Goal: Transaction & Acquisition: Purchase product/service

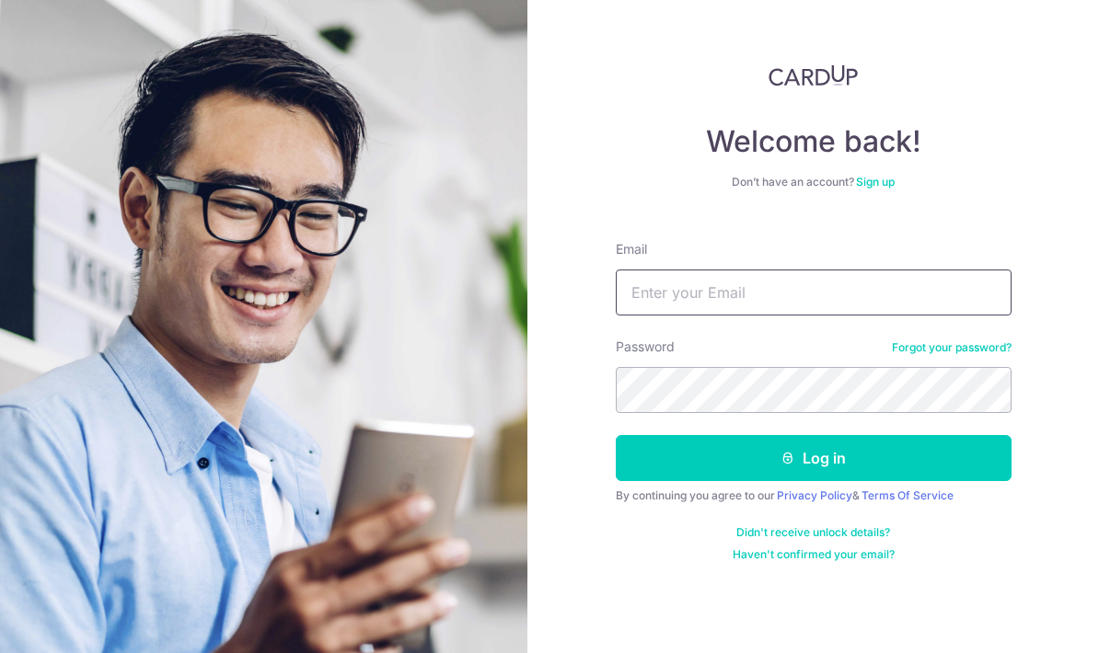
click at [945, 291] on input "Email" at bounding box center [814, 293] width 396 height 46
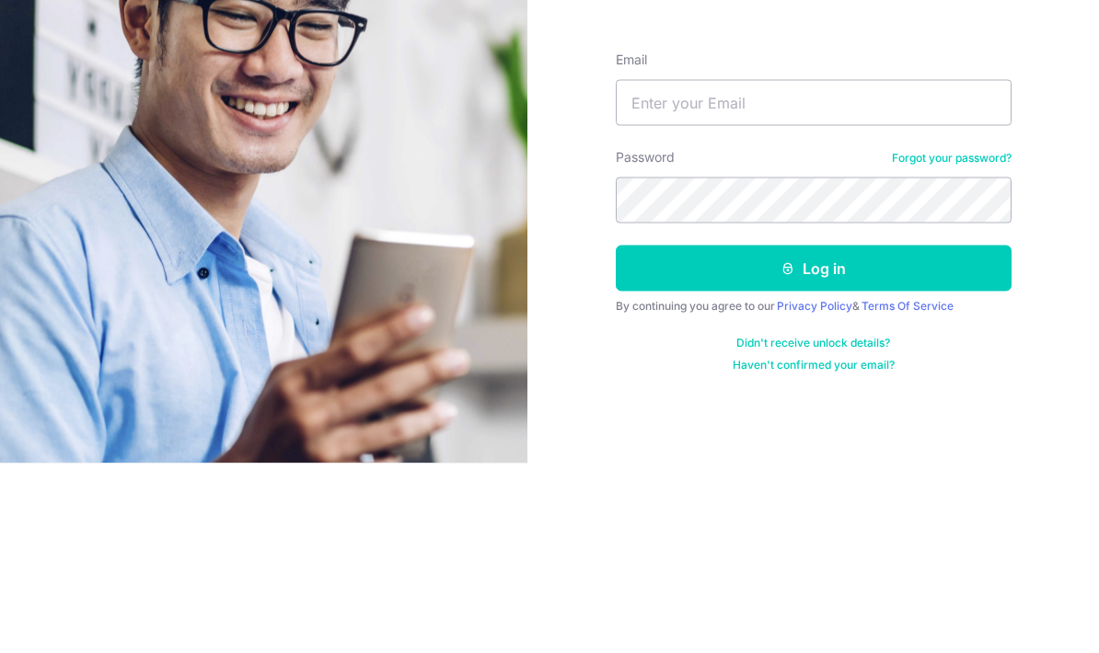
scroll to position [74, 0]
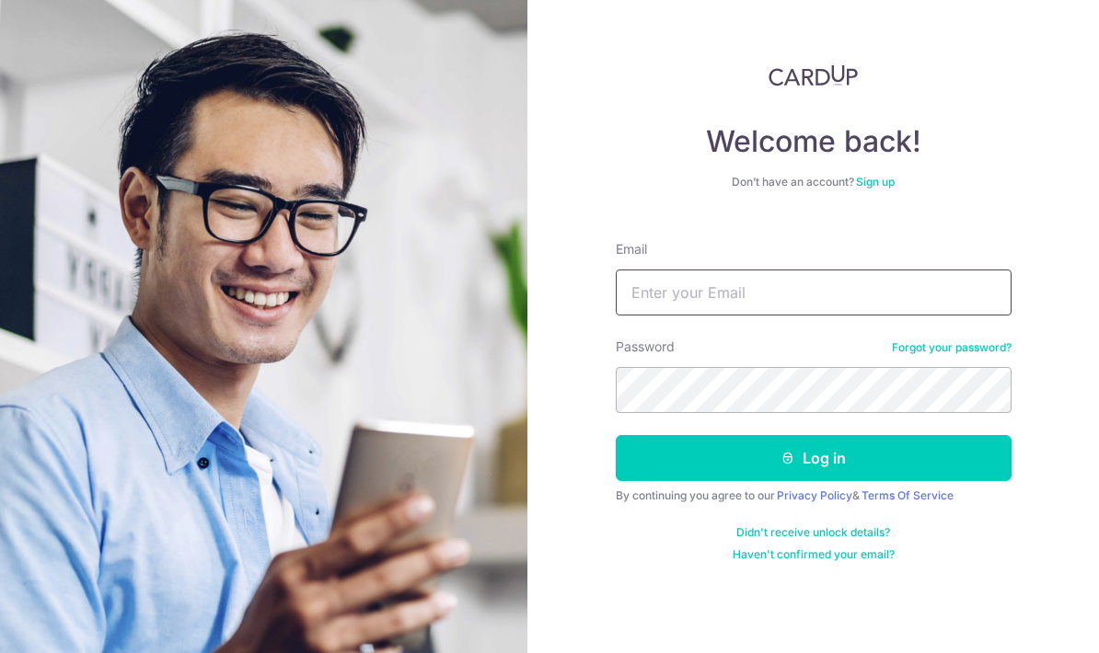
type input "[EMAIL_ADDRESS][DOMAIN_NAME]"
click at [923, 435] on button "Log in" at bounding box center [814, 458] width 396 height 46
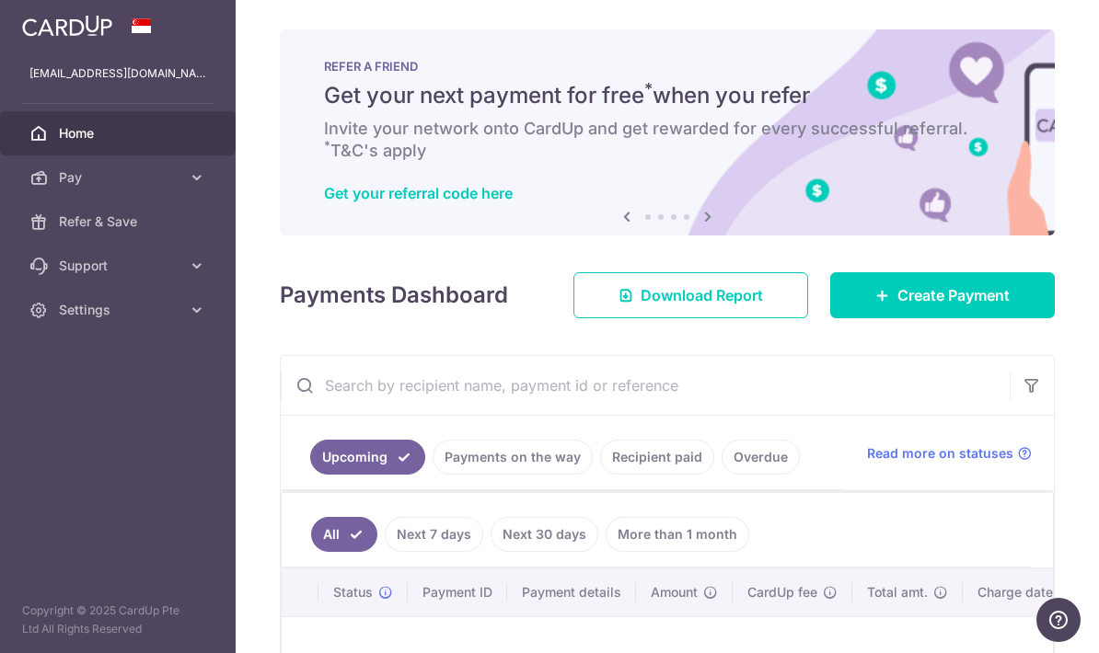
scroll to position [-1, 0]
click at [0, 0] on icon "button" at bounding box center [0, 0] width 0 height 0
click at [165, 181] on span "Pay" at bounding box center [119, 177] width 121 height 18
click at [85, 234] on link "Payments" at bounding box center [118, 222] width 236 height 44
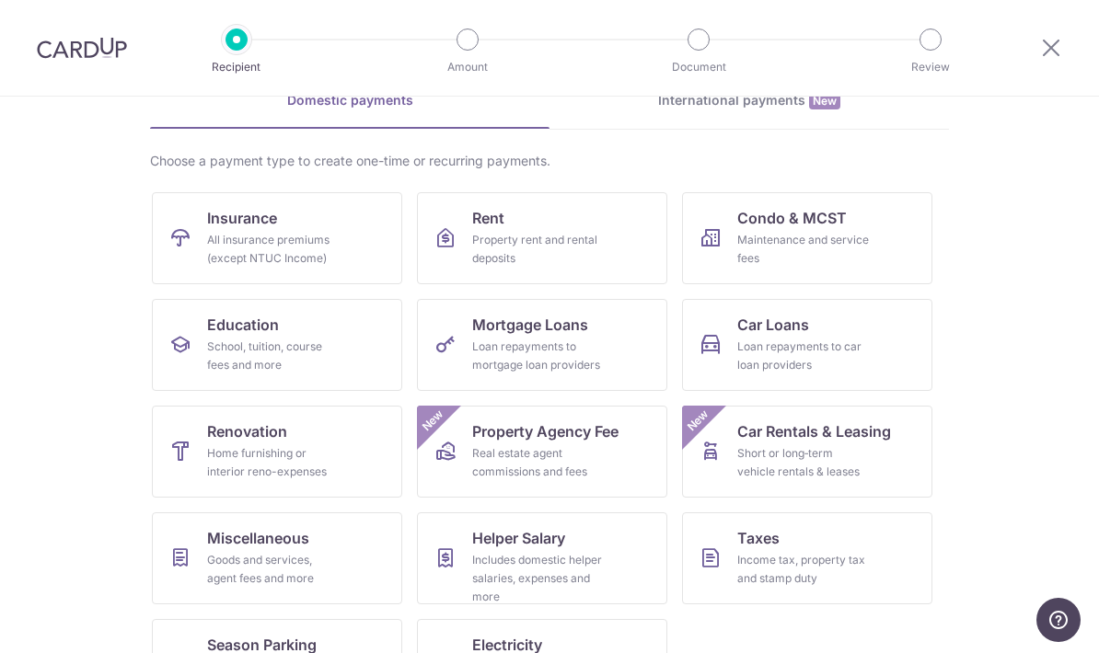
scroll to position [97, 0]
click at [566, 355] on div "Loan repayments to mortgage loan providers" at bounding box center [538, 357] width 132 height 37
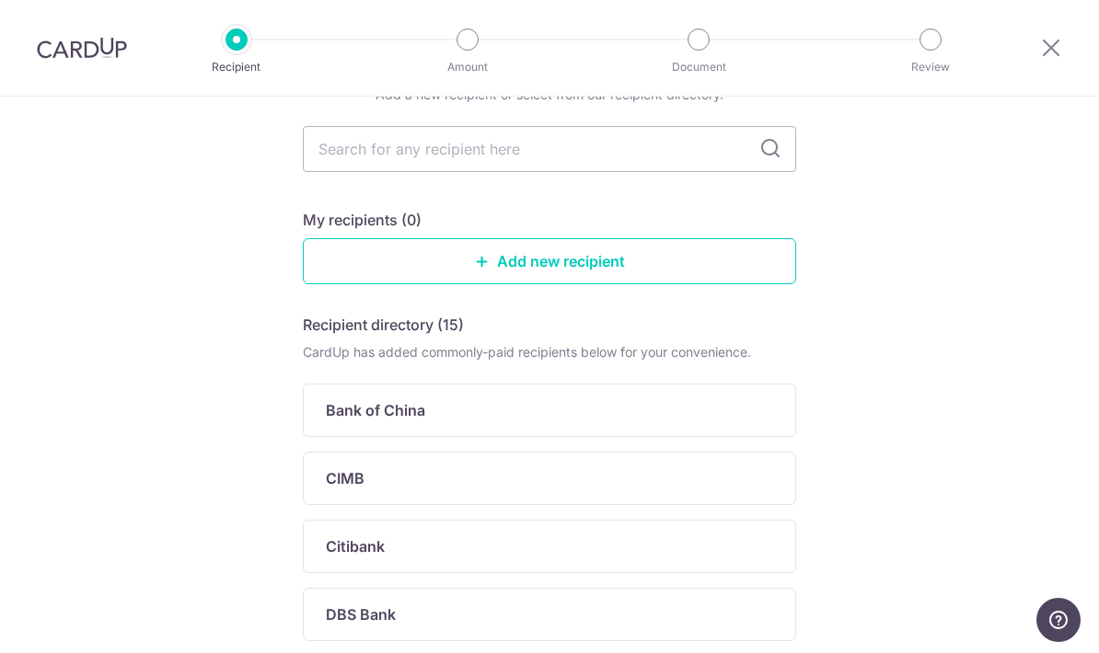
scroll to position [106, 0]
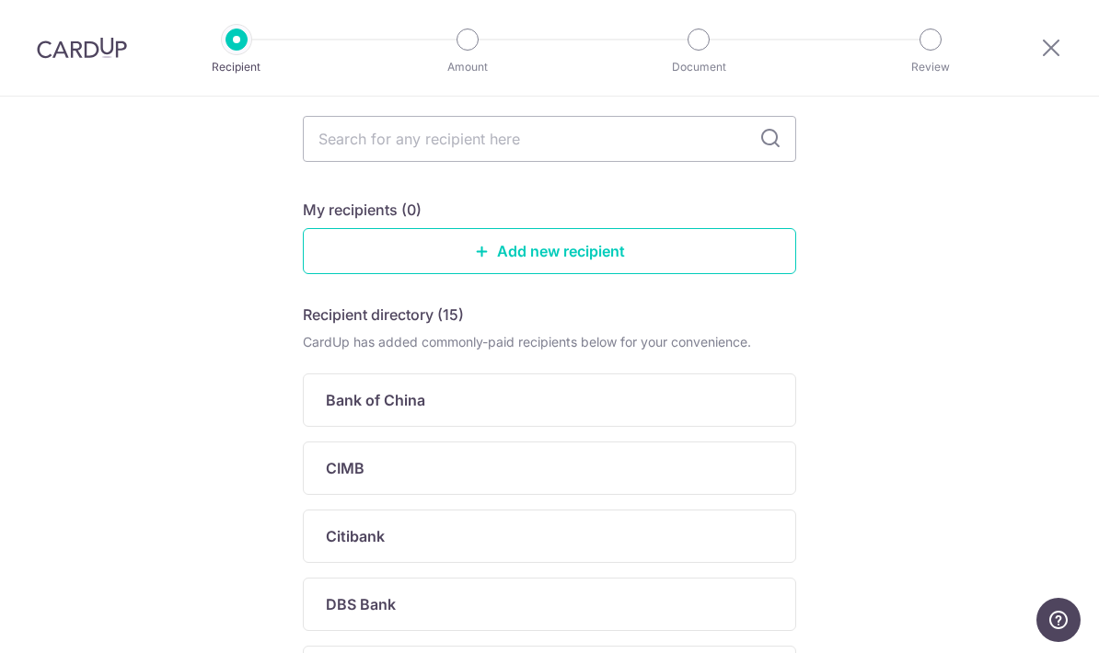
click at [753, 142] on input "text" at bounding box center [549, 139] width 493 height 46
type input "Dbs"
click at [879, 158] on div "Who would you like to pay? Add a new recipient or select from our recipient dir…" at bounding box center [549, 610] width 1099 height 1238
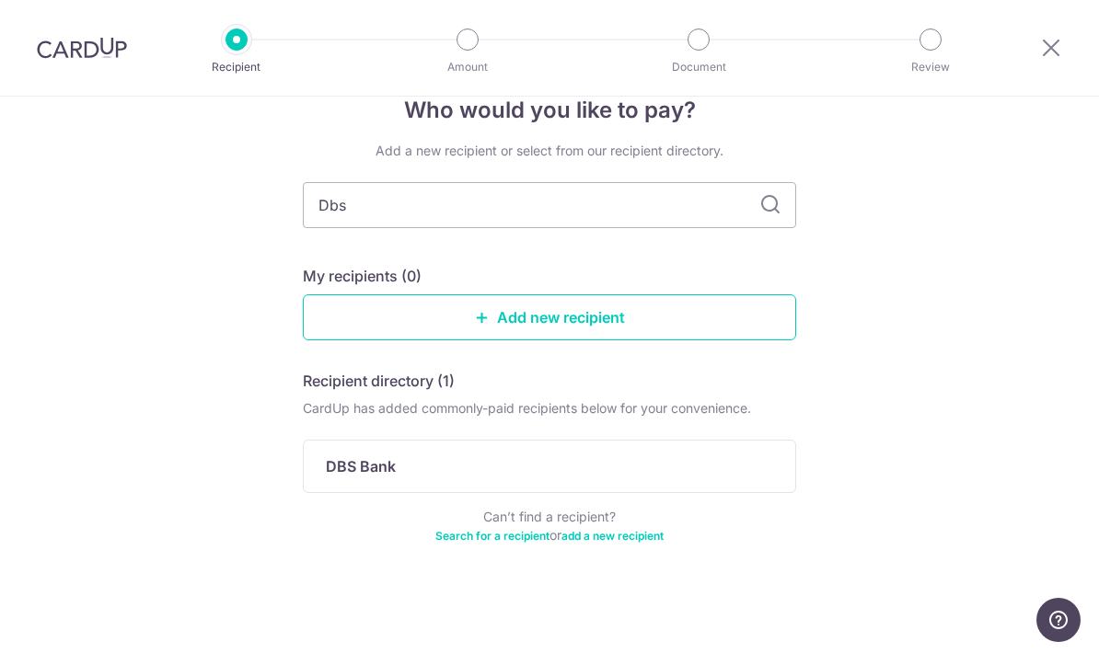
scroll to position [0, 0]
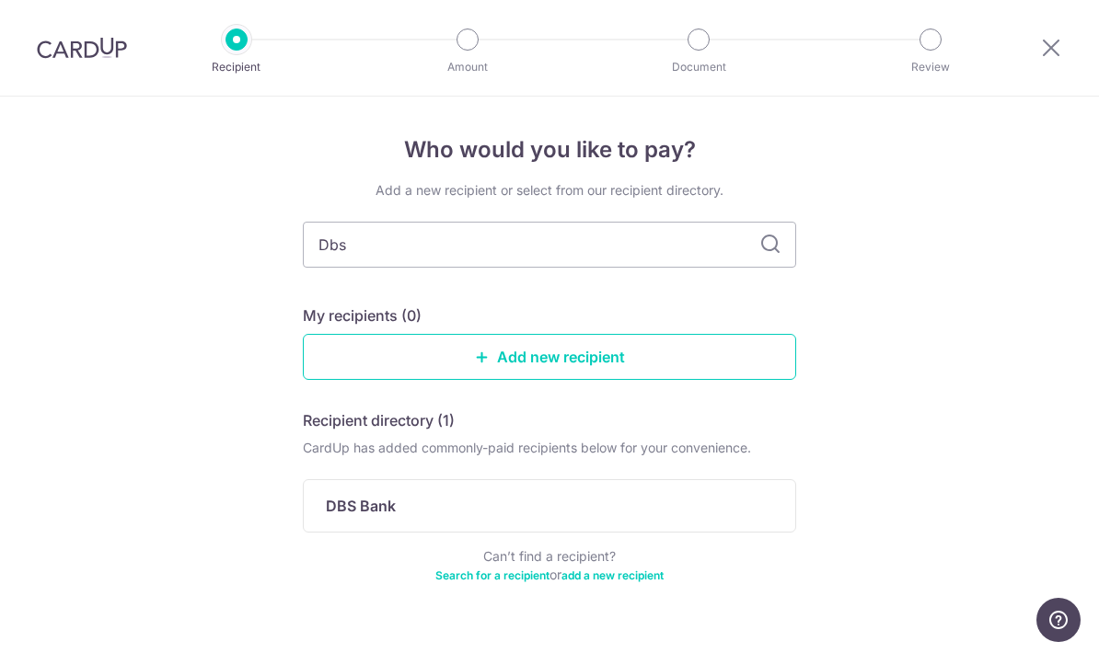
click at [552, 517] on div "DBS Bank" at bounding box center [538, 506] width 425 height 22
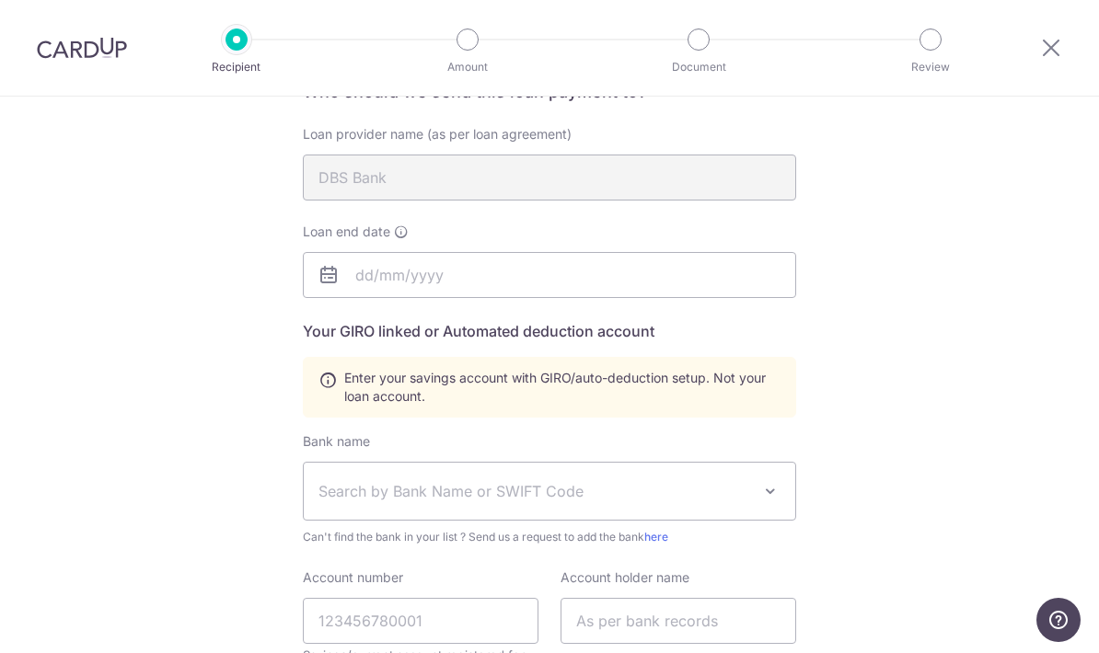
scroll to position [194, 0]
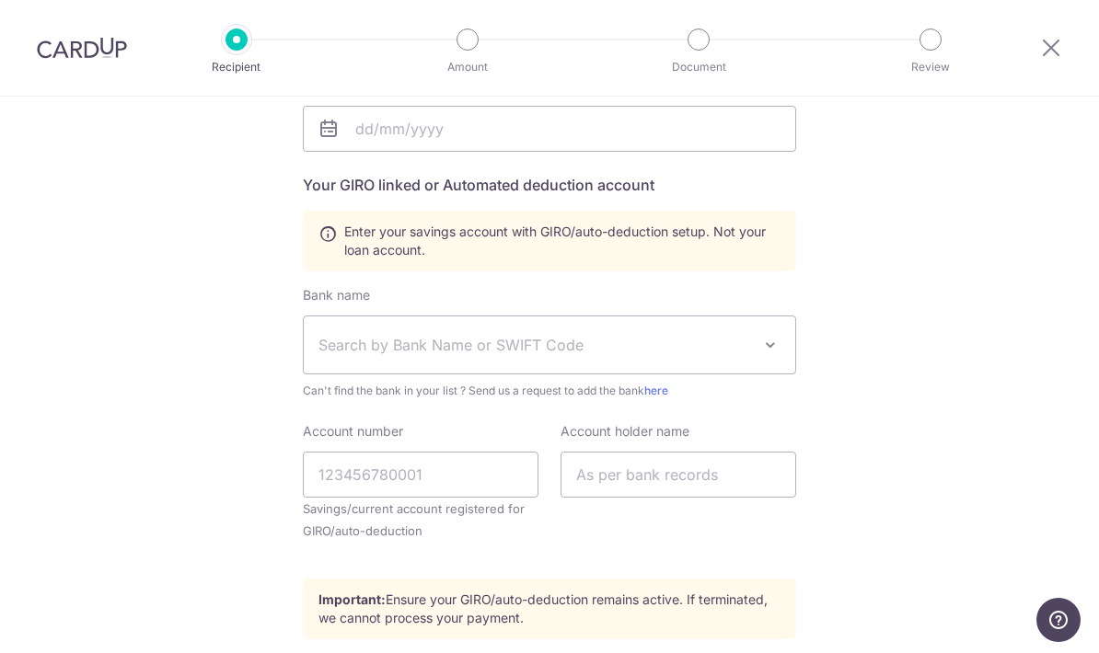
click at [954, 365] on div "Who would you like to pay? Your recipient does not need a CardUp account to rec…" at bounding box center [549, 324] width 1099 height 1089
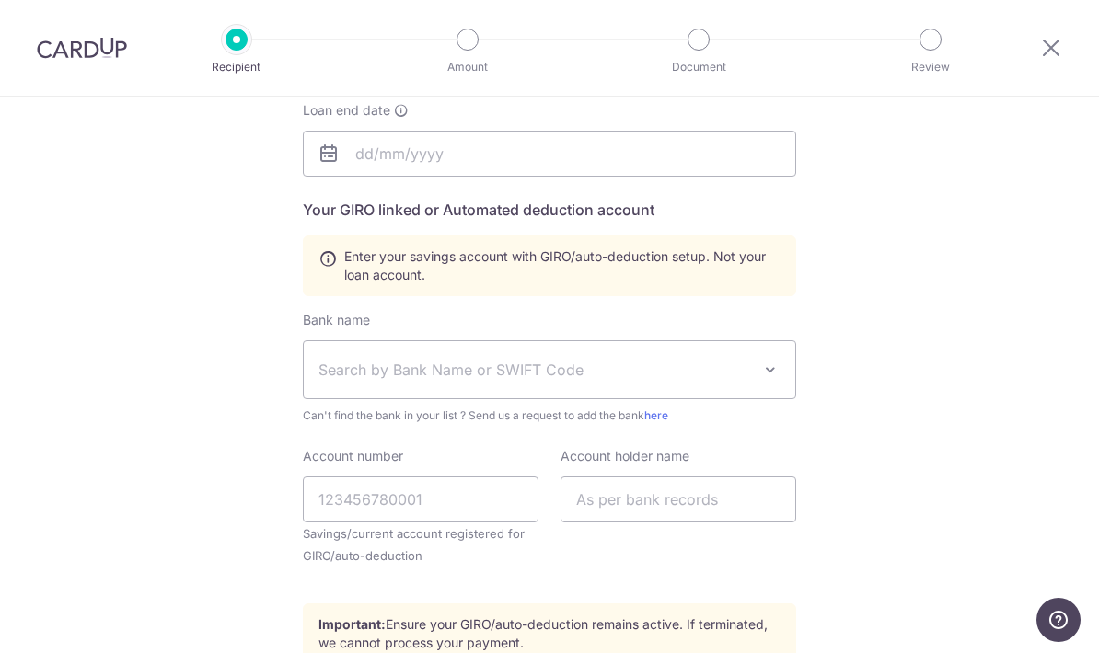
scroll to position [293, 0]
click at [769, 376] on span at bounding box center [770, 369] width 22 height 22
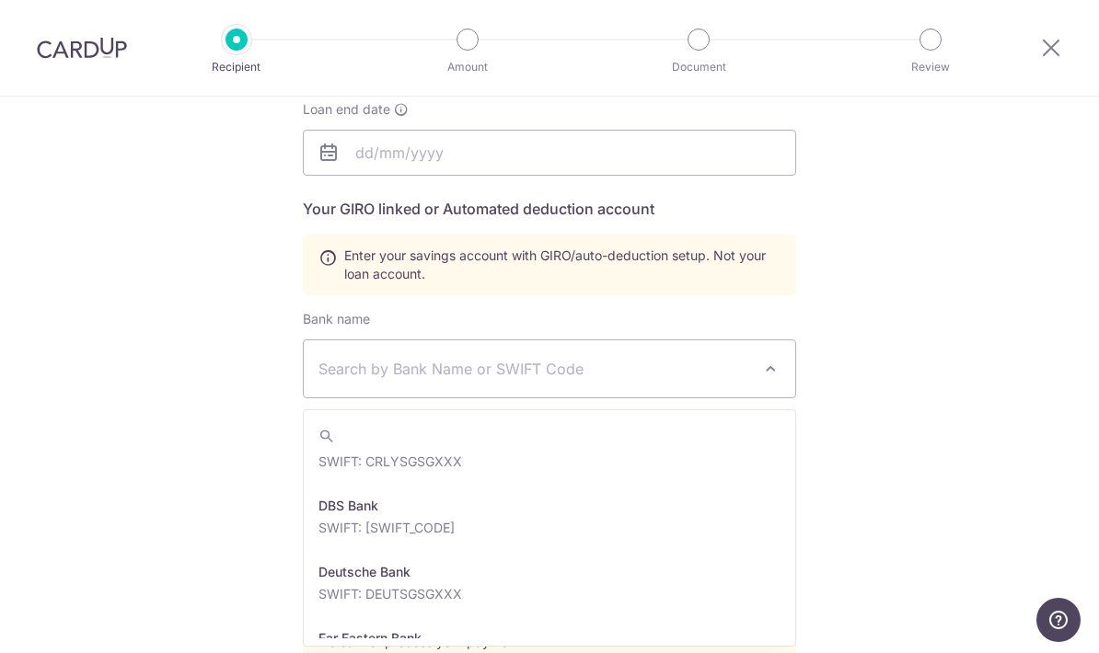
scroll to position [1628, 0]
select select "6"
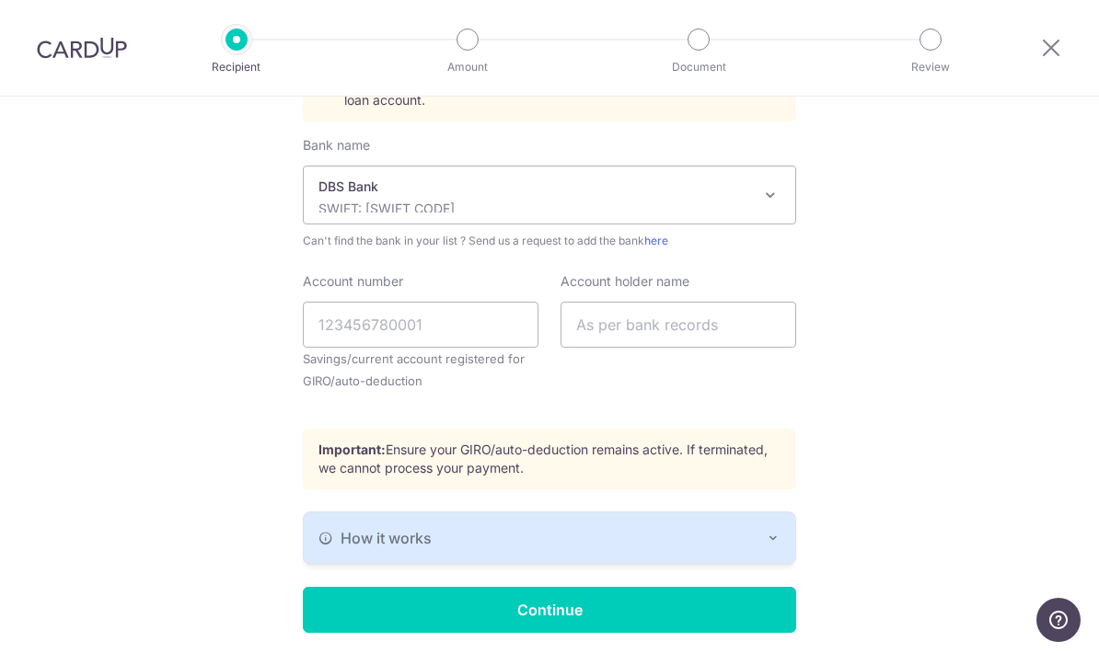
click at [759, 542] on div "How it works" at bounding box center [549, 538] width 462 height 22
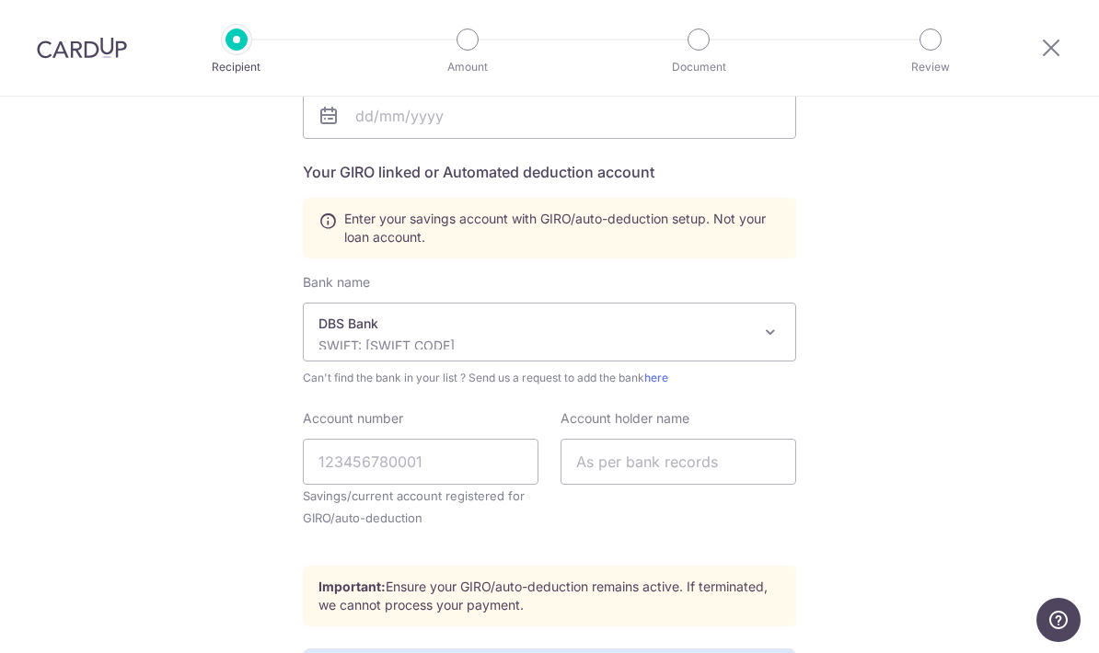
scroll to position [339, 0]
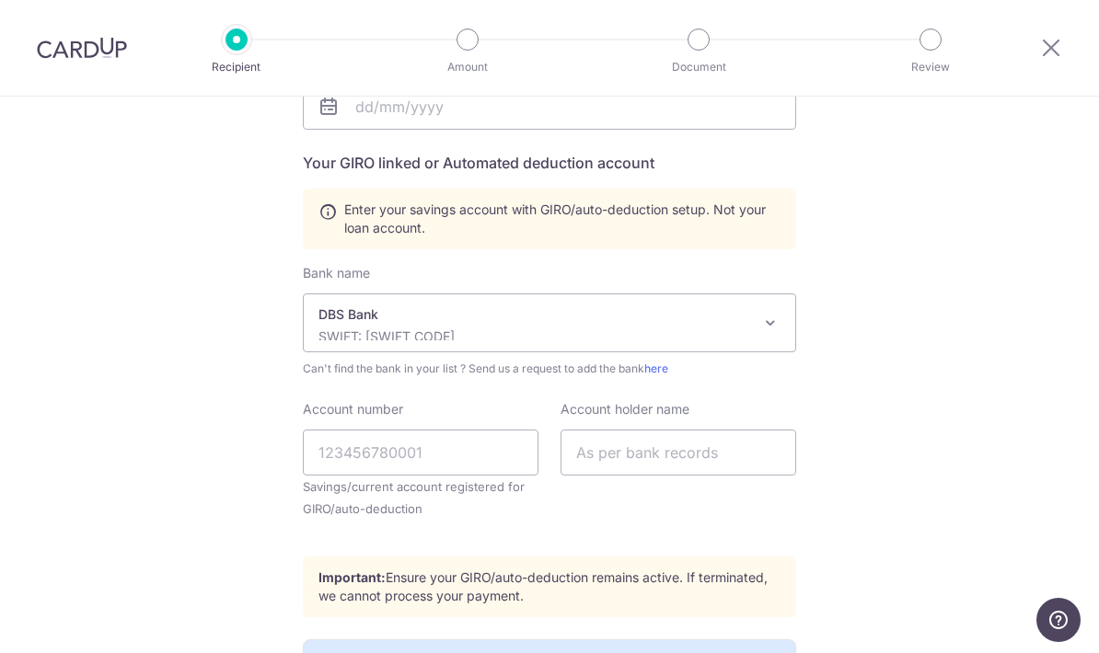
click at [867, 369] on div "Who would you like to pay? Your recipient does not need a CardUp account to rec…" at bounding box center [549, 384] width 1099 height 1252
click at [857, 377] on div "Who would you like to pay? Your recipient does not need a CardUp account to rec…" at bounding box center [549, 384] width 1099 height 1252
click at [861, 380] on div "Who would you like to pay? Your recipient does not need a CardUp account to rec…" at bounding box center [549, 384] width 1099 height 1252
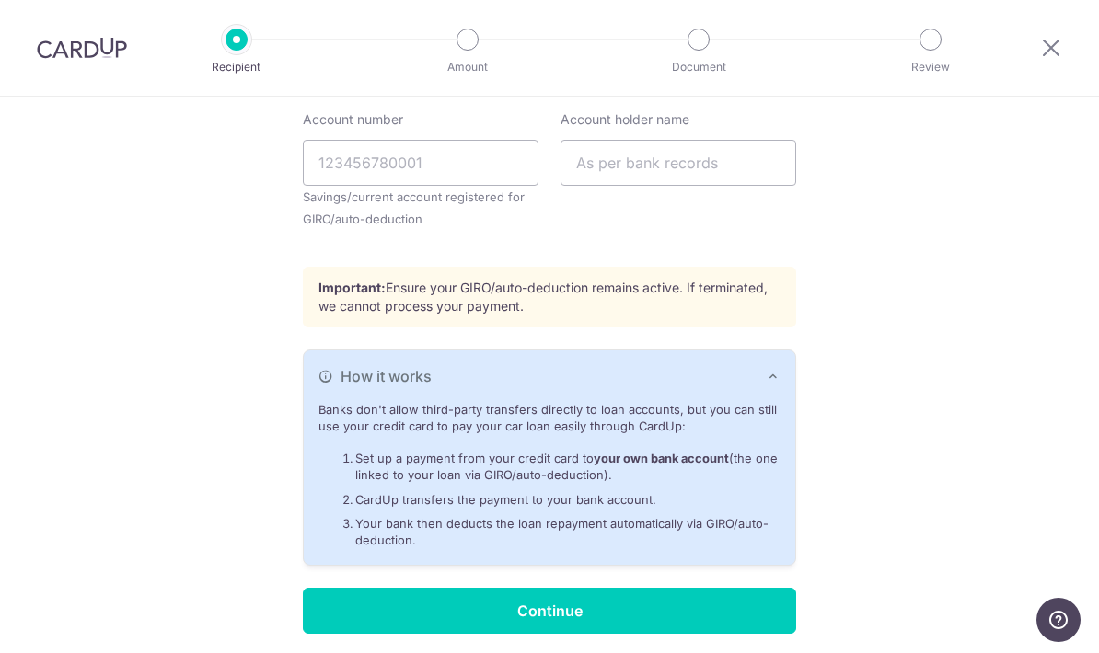
scroll to position [627, 0]
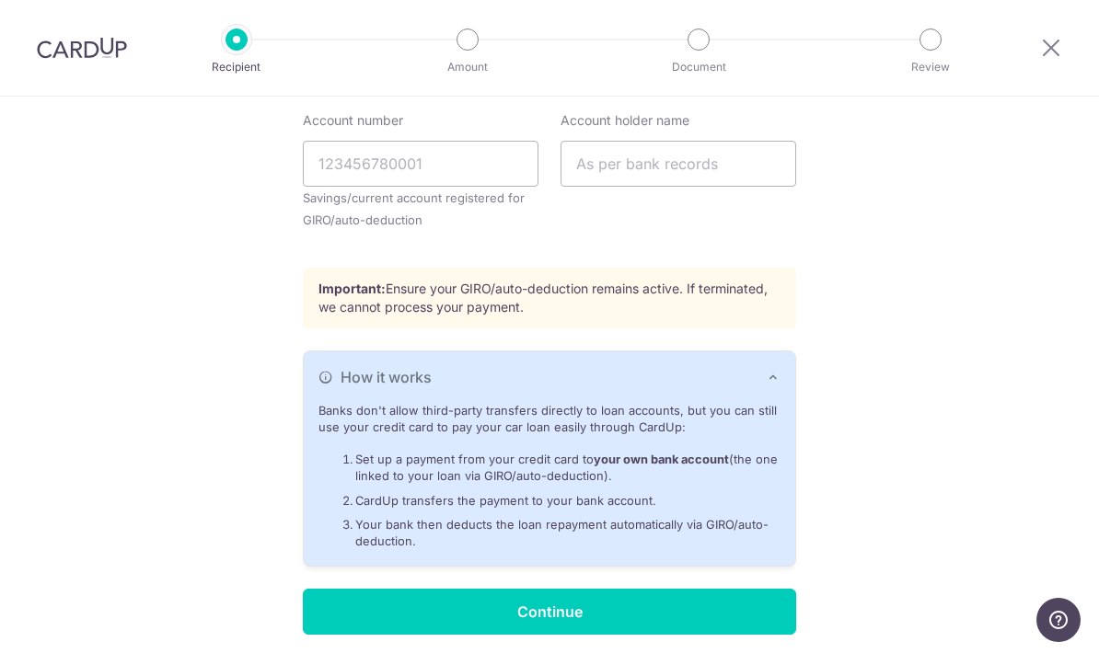
click at [1052, 46] on icon at bounding box center [1051, 47] width 22 height 23
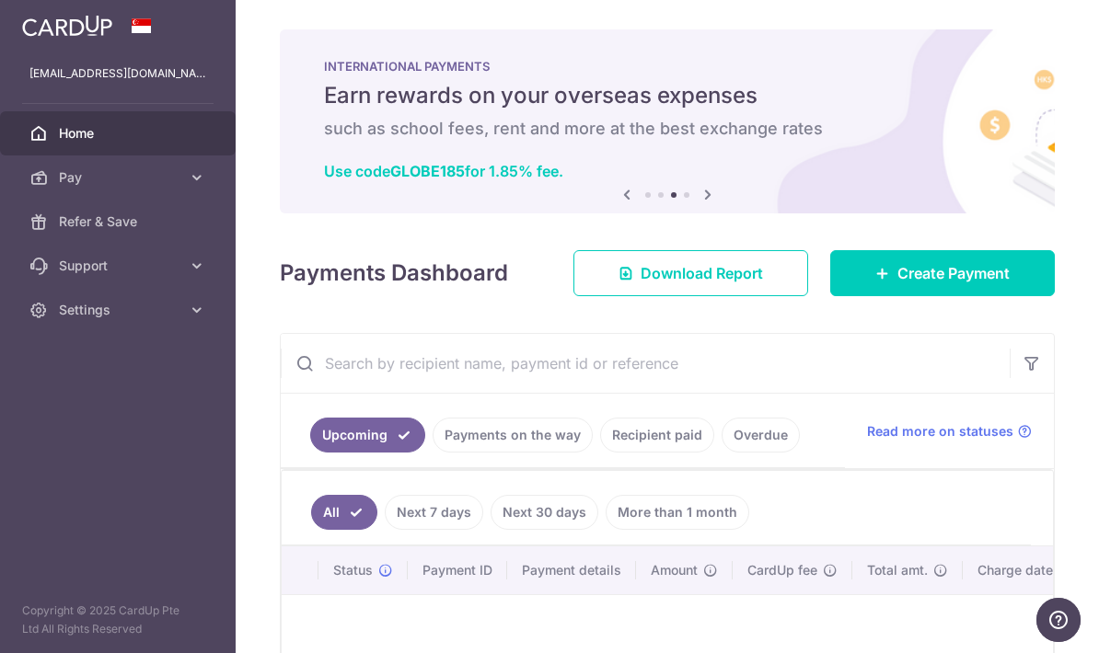
click at [0, 0] on icon "button" at bounding box center [0, 0] width 0 height 0
click at [176, 176] on span "Pay" at bounding box center [119, 177] width 121 height 18
click at [195, 464] on icon at bounding box center [197, 465] width 18 height 18
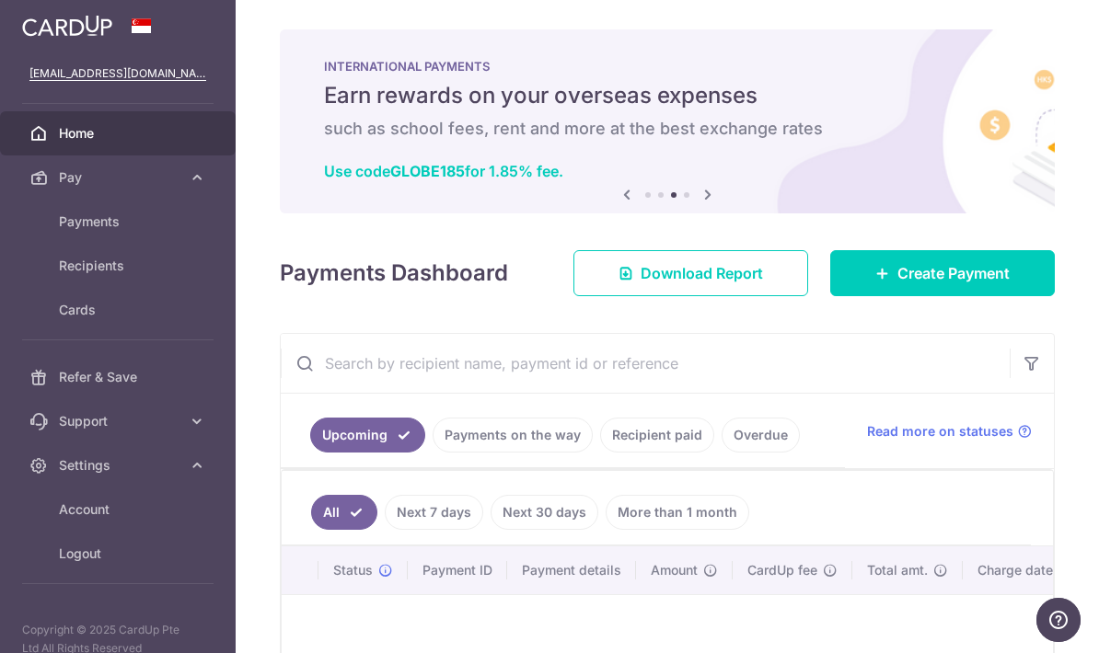
click at [719, 206] on icon at bounding box center [707, 194] width 22 height 23
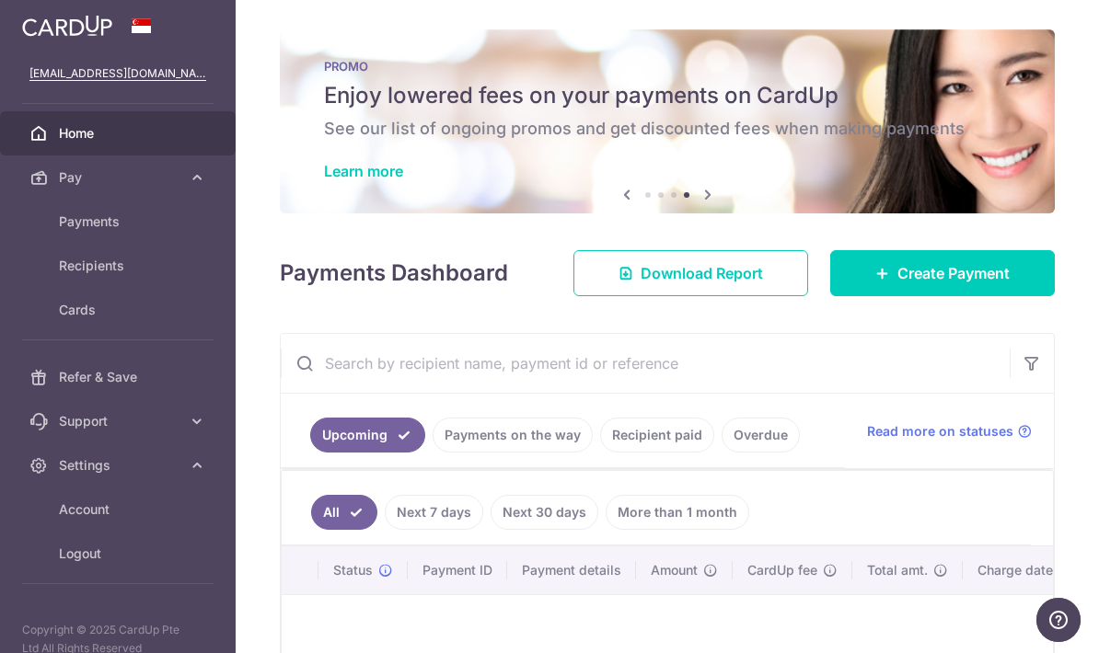
scroll to position [74, 0]
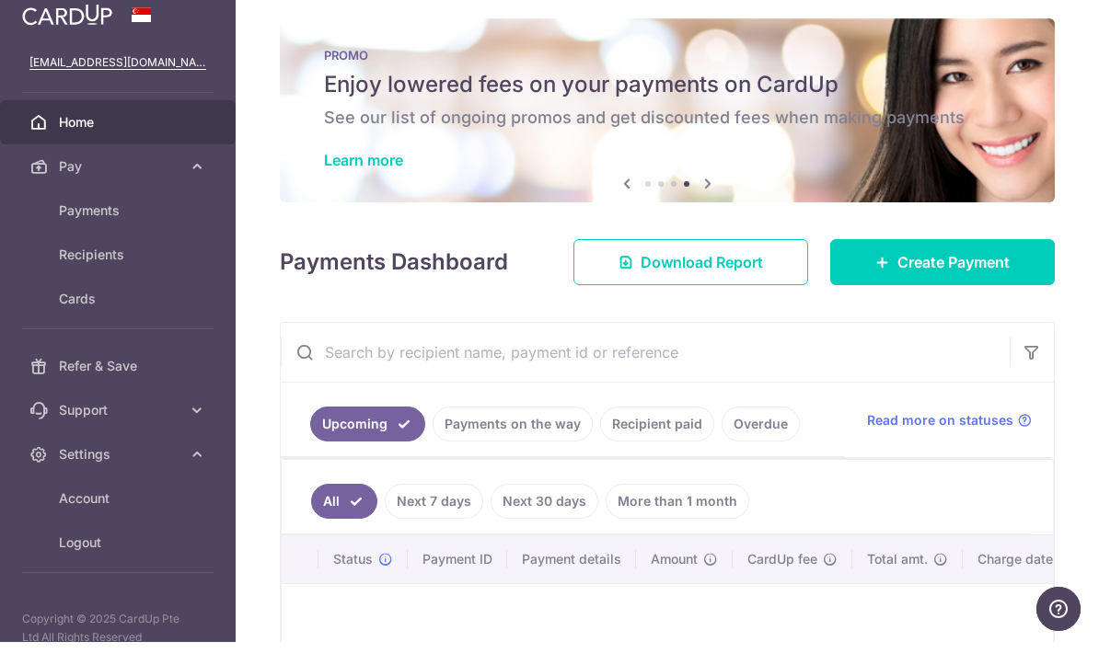
click at [638, 185] on icon at bounding box center [627, 194] width 22 height 23
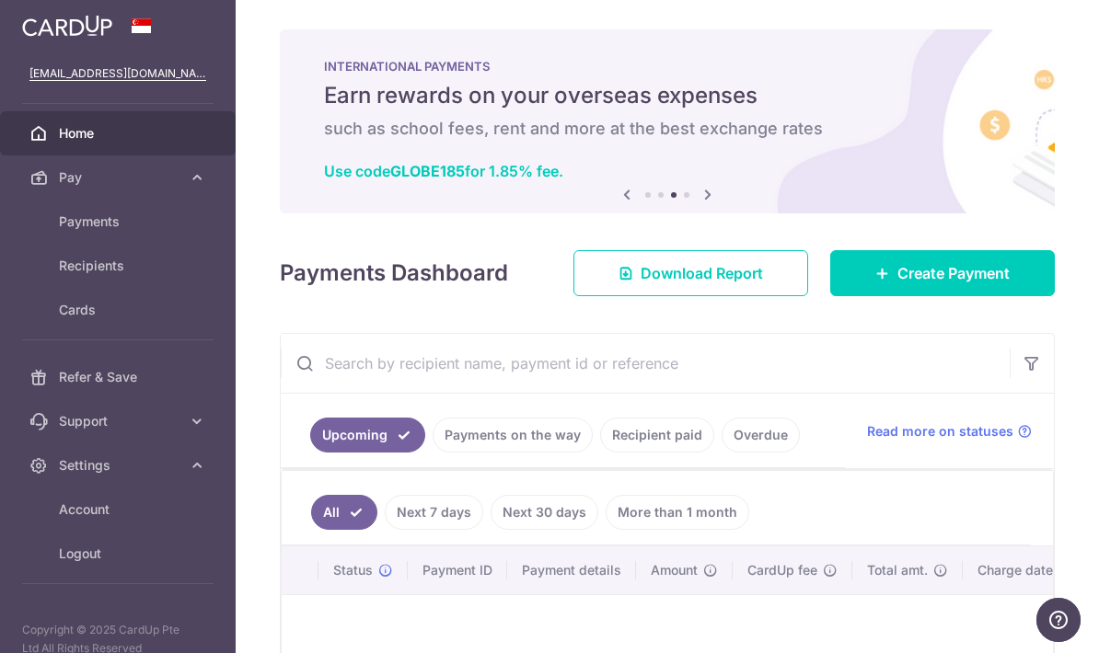
scroll to position [0, 0]
